Goal: Find contact information: Find contact information

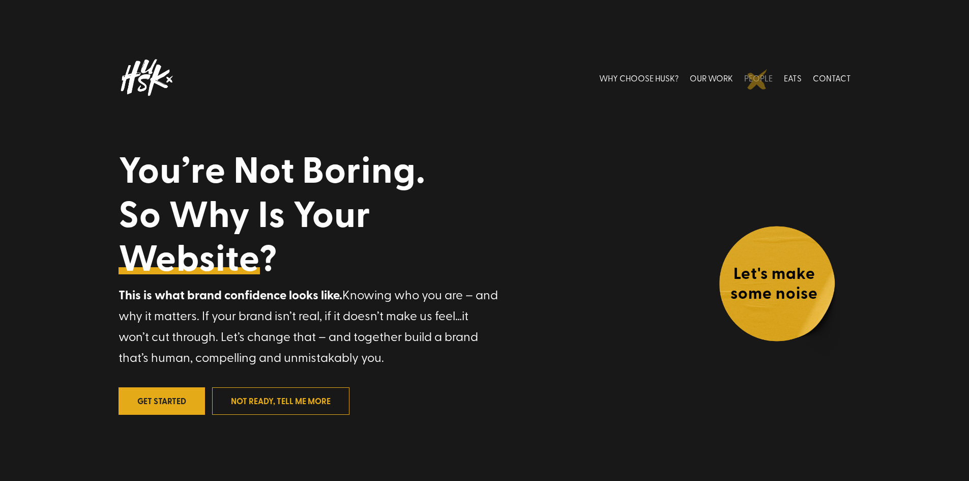
click at [757, 79] on link "PEOPLE" at bounding box center [758, 77] width 28 height 45
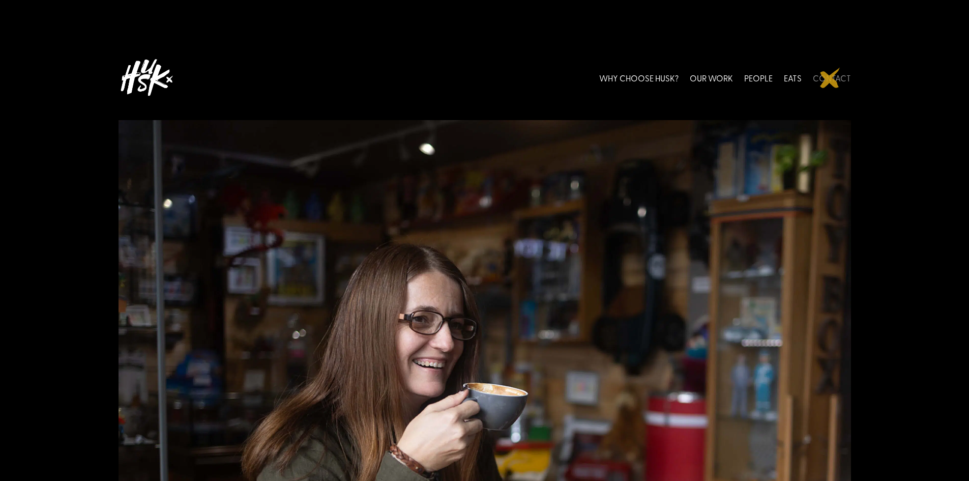
click at [830, 78] on link "CONTACT" at bounding box center [832, 77] width 38 height 45
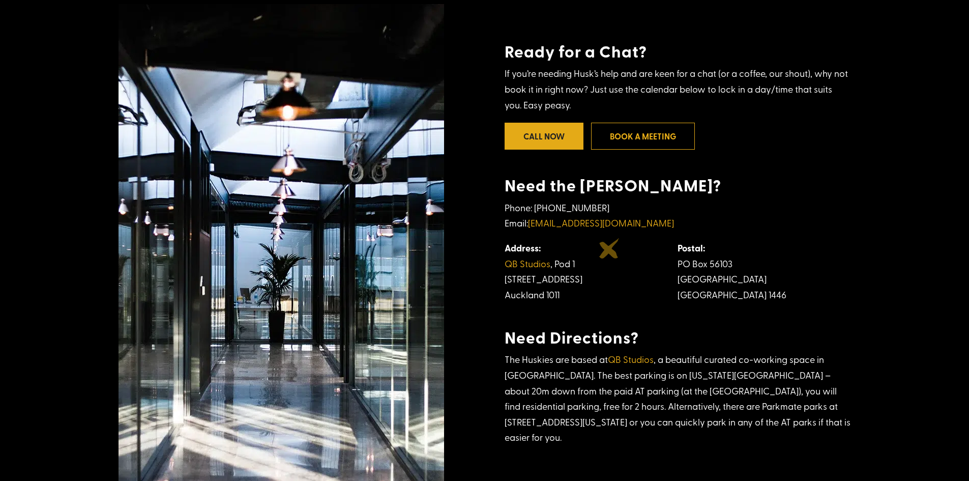
scroll to position [285, 0]
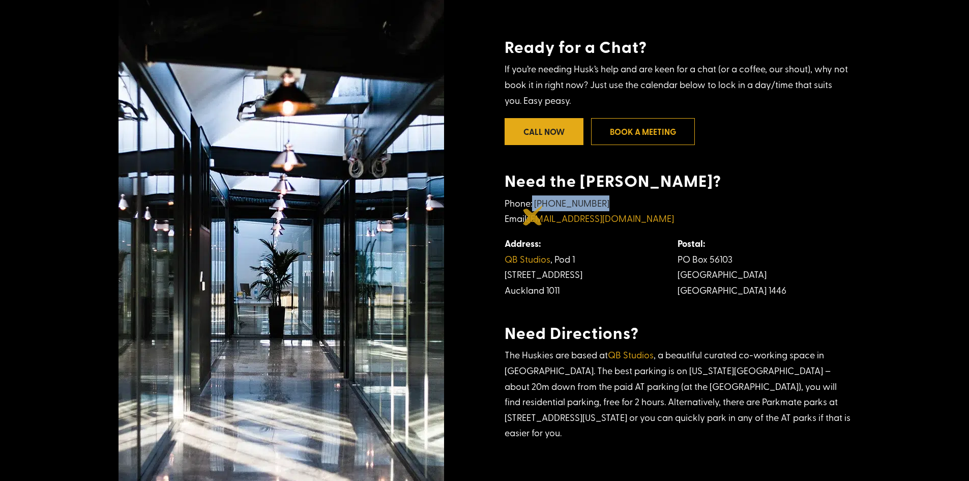
drag, startPoint x: 611, startPoint y: 217, endPoint x: 533, endPoint y: 215, distance: 77.8
click at [533, 215] on p "Phone: +64 9 908 0406 Email: hello@husk.co.nz" at bounding box center [678, 215] width 346 height 40
copy p "[PHONE_NUMBER]"
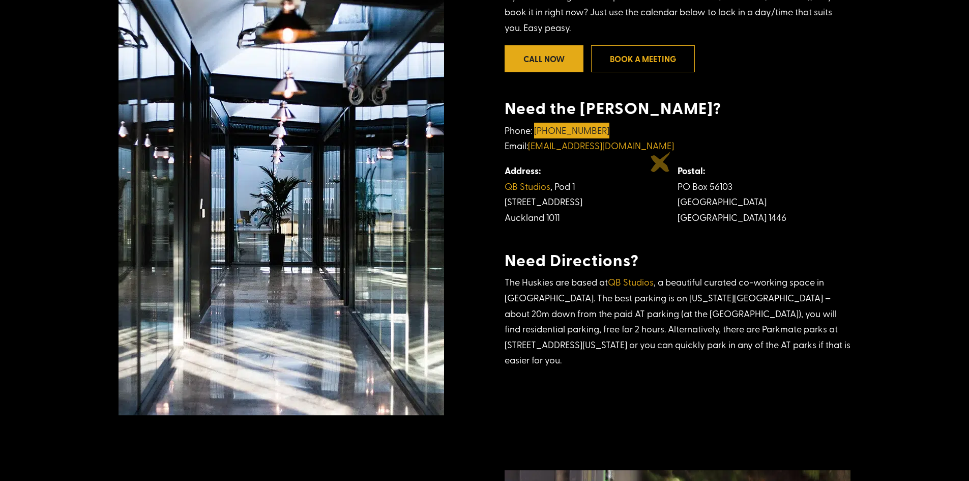
scroll to position [366, 0]
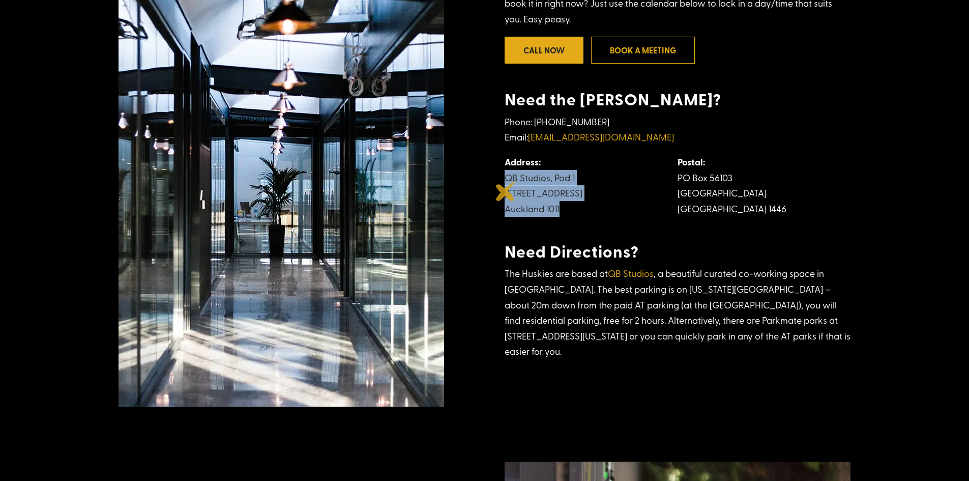
drag, startPoint x: 579, startPoint y: 222, endPoint x: 506, endPoint y: 191, distance: 79.5
click at [506, 191] on td "Address: QB Studios , Pod 1 208 Ponsonby Rd, Ponsonby Auckland 1011" at bounding box center [591, 185] width 173 height 62
copy td "QB Studios , Pod 1 208 Ponsonby Rd, Ponsonby Auckland 1011"
